Goal: Transaction & Acquisition: Obtain resource

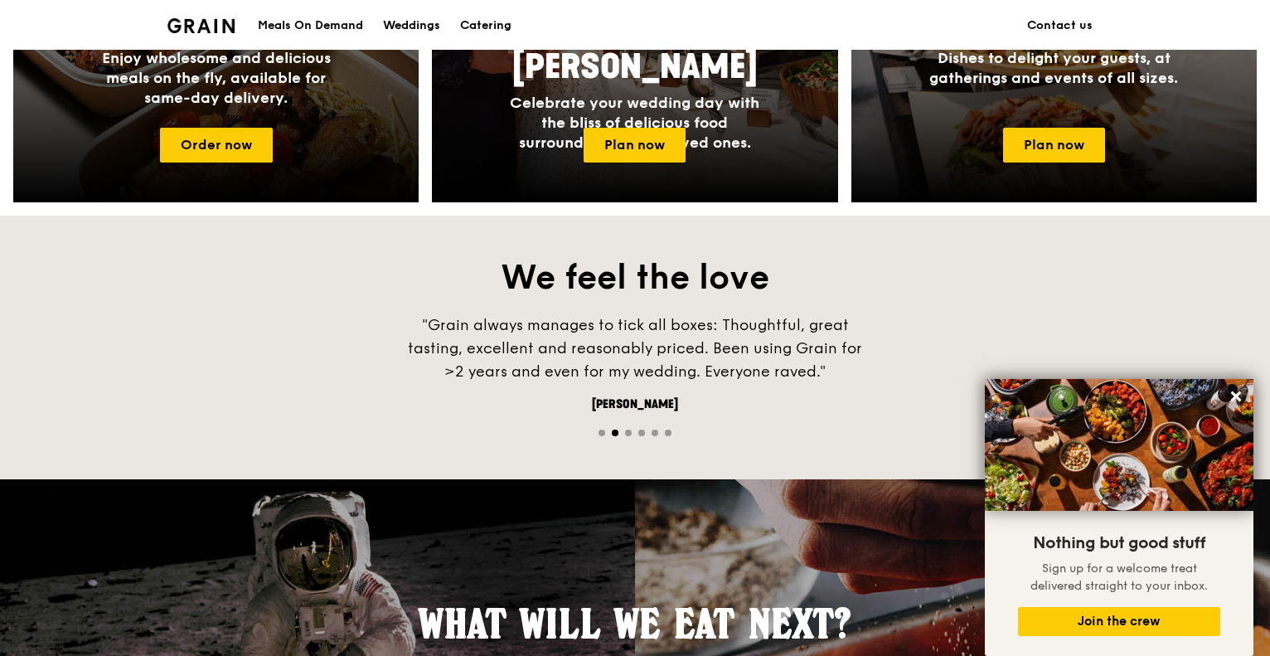
scroll to position [829, 0]
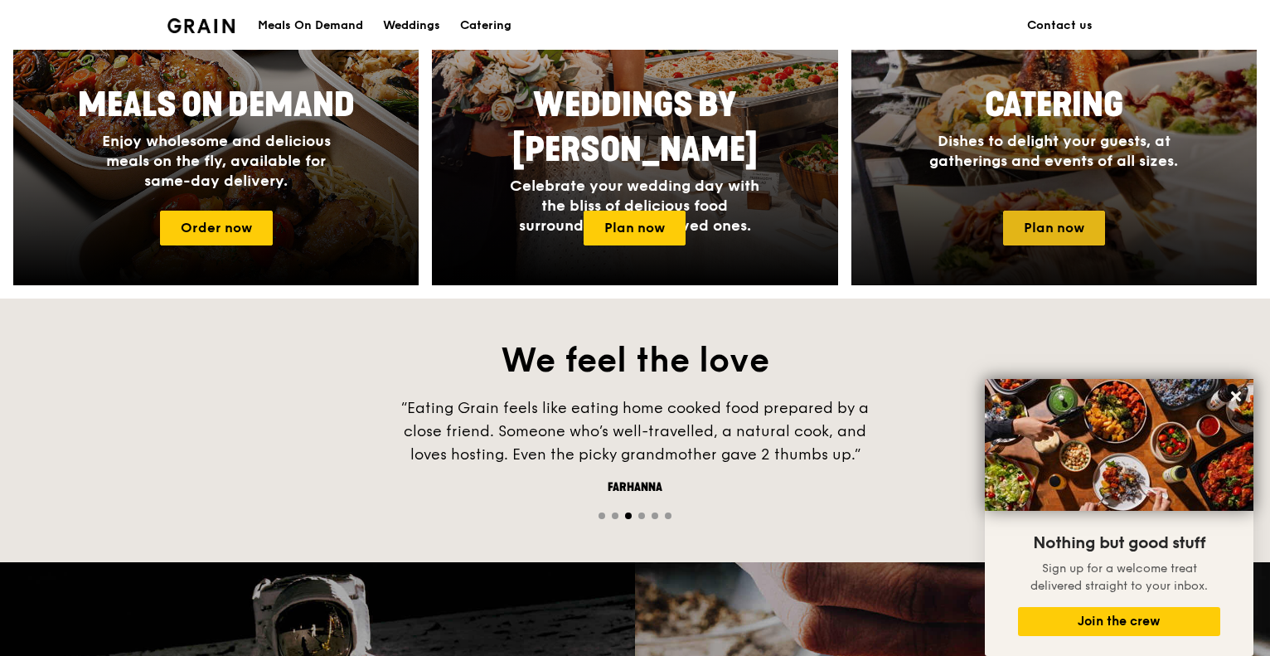
click at [1019, 242] on link "Plan now" at bounding box center [1054, 228] width 102 height 35
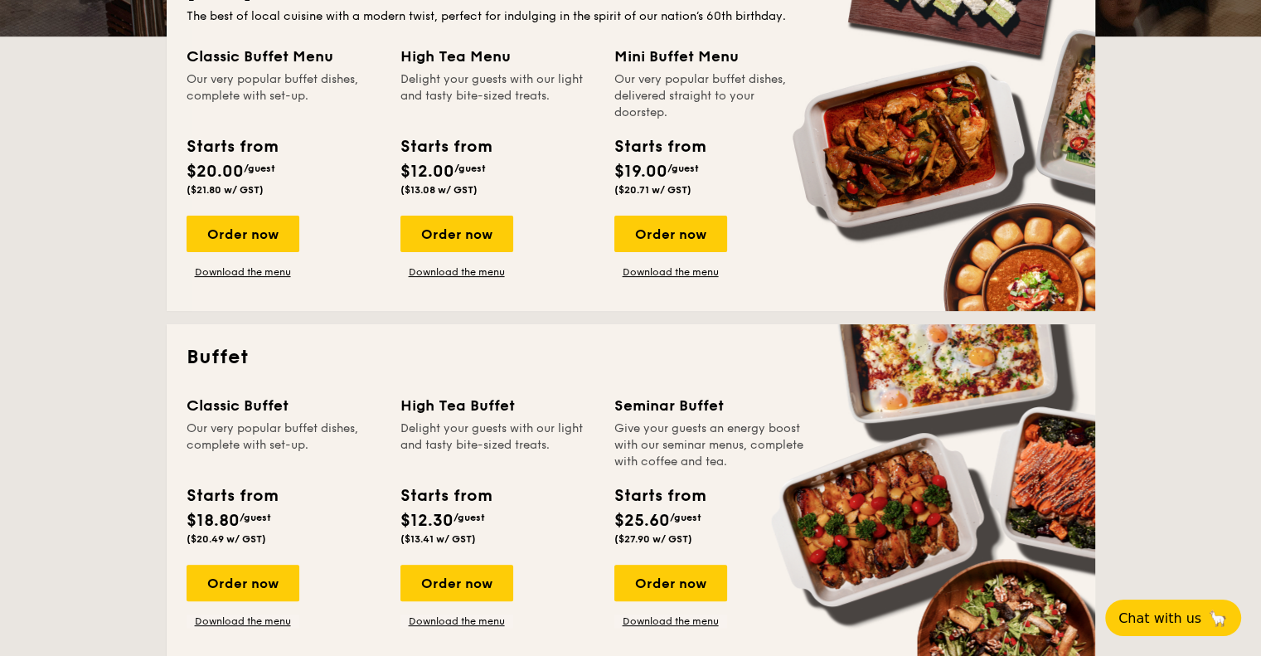
scroll to position [332, 0]
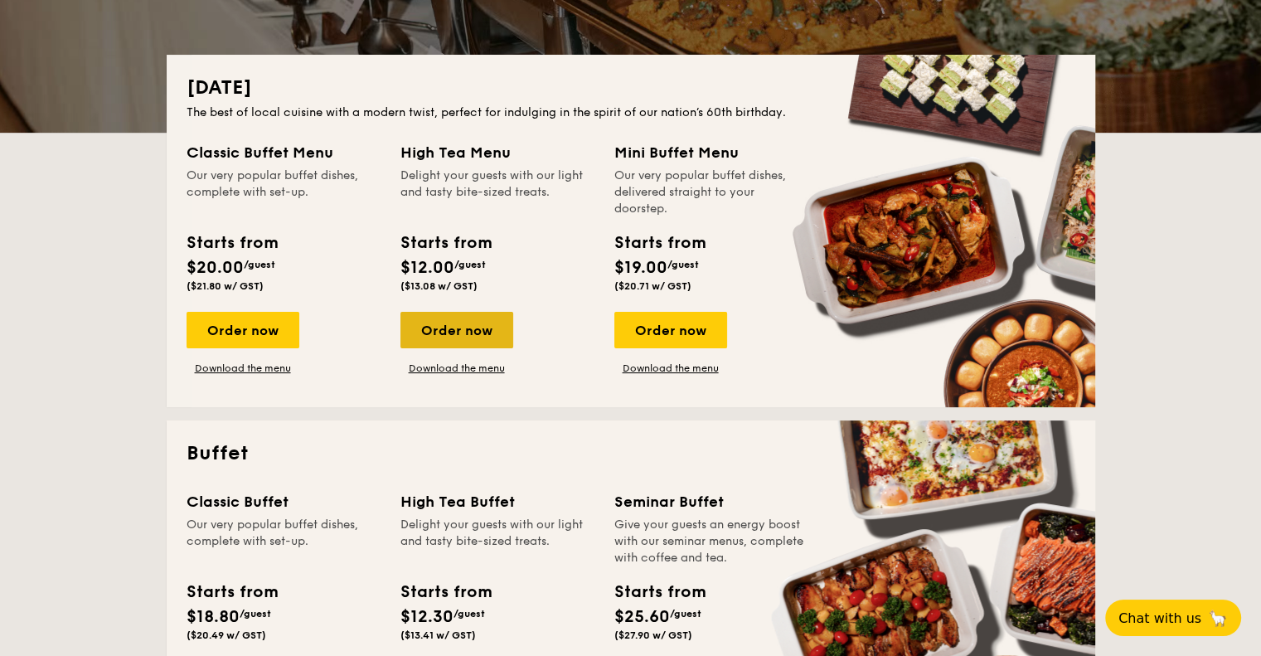
click at [461, 327] on div "Order now" at bounding box center [456, 330] width 113 height 36
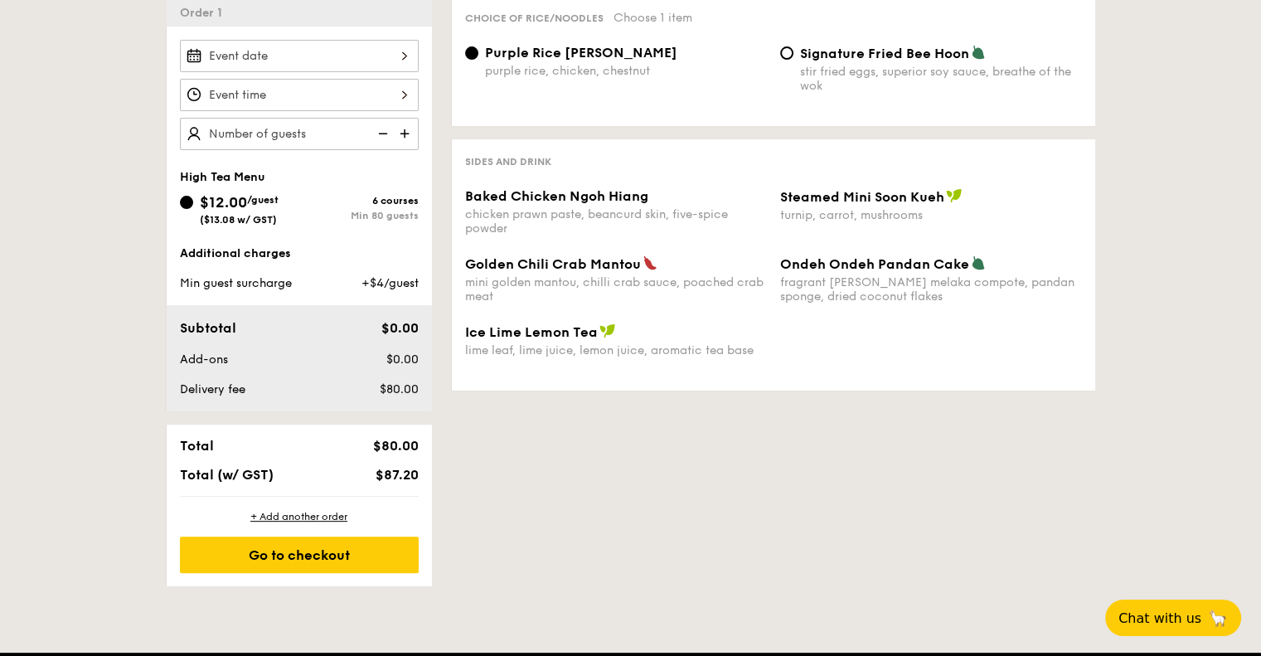
scroll to position [497, 0]
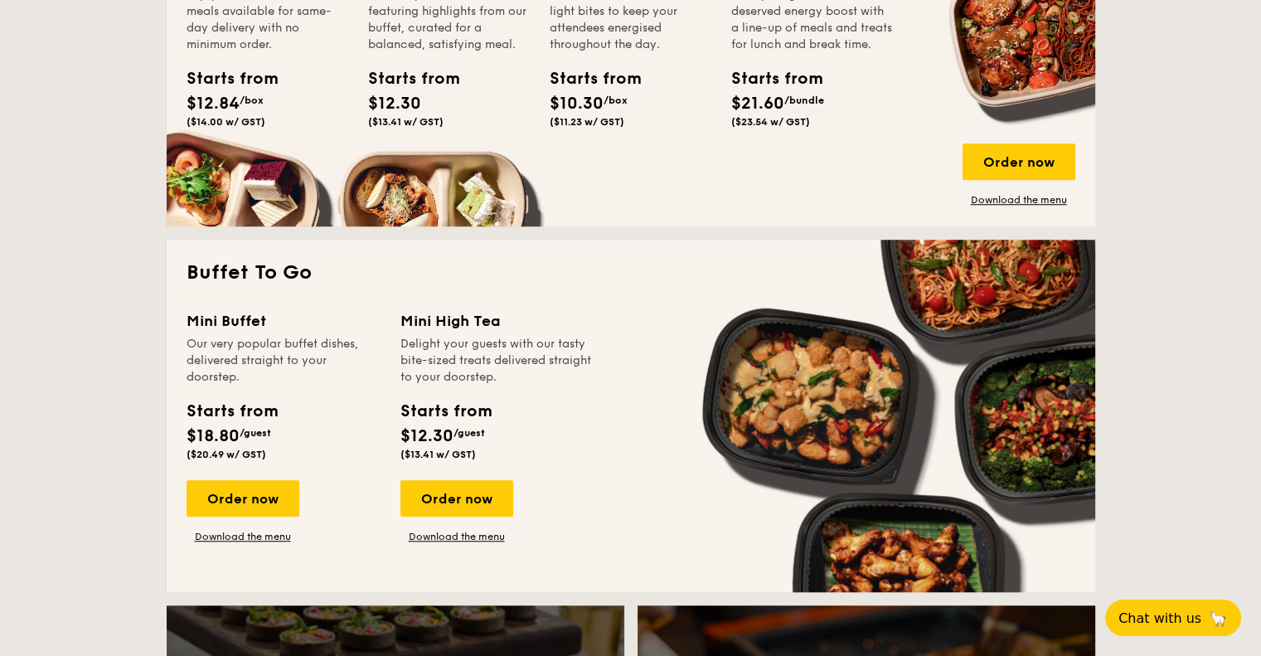
scroll to position [1326, 0]
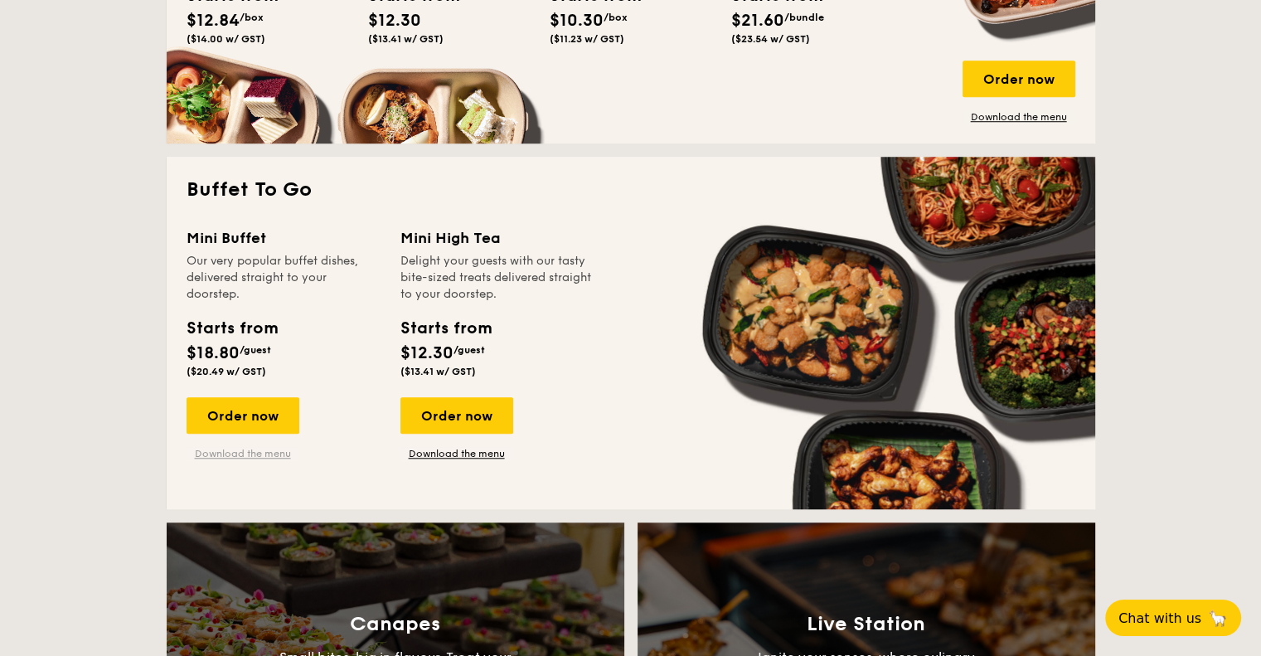
click at [242, 453] on link "Download the menu" at bounding box center [243, 453] width 113 height 13
